Goal: Task Accomplishment & Management: Manage account settings

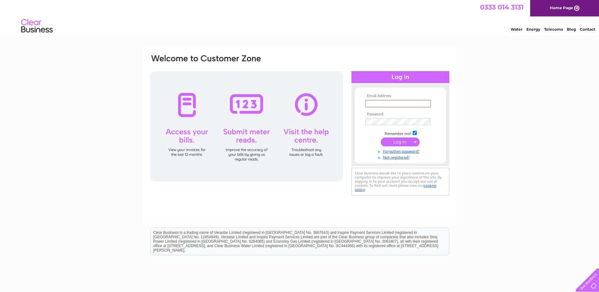
paste input "purchaseledgerteam@agrii.co.uk"
type input "purchaseledgerteam@agrii.co.uk"
click at [404, 143] on input "submit" at bounding box center [400, 141] width 39 height 9
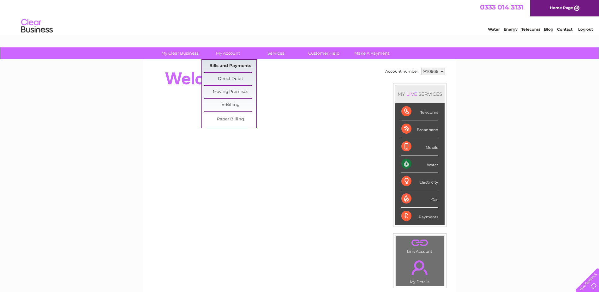
click at [228, 64] on link "Bills and Payments" at bounding box center [230, 66] width 52 height 13
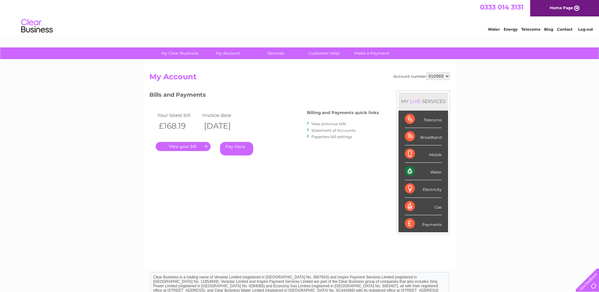
click at [191, 145] on link "." at bounding box center [183, 146] width 55 height 9
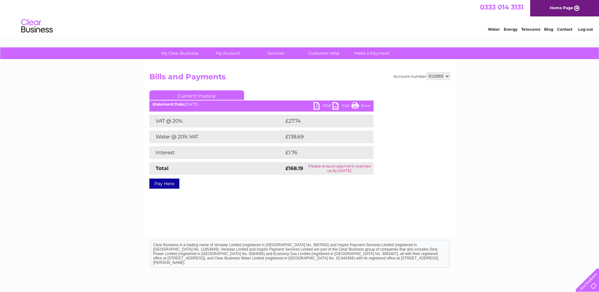
click at [315, 110] on link "PDF" at bounding box center [323, 106] width 19 height 9
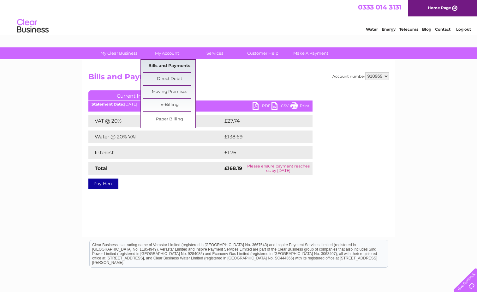
click at [159, 69] on link "Bills and Payments" at bounding box center [169, 66] width 52 height 13
click at [159, 65] on link "Bills and Payments" at bounding box center [169, 66] width 52 height 13
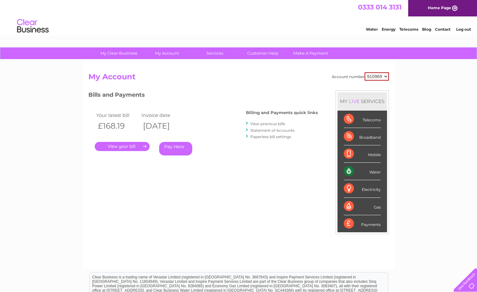
click at [270, 122] on link "View previous bills" at bounding box center [267, 123] width 35 height 5
